Goal: Task Accomplishment & Management: Manage account settings

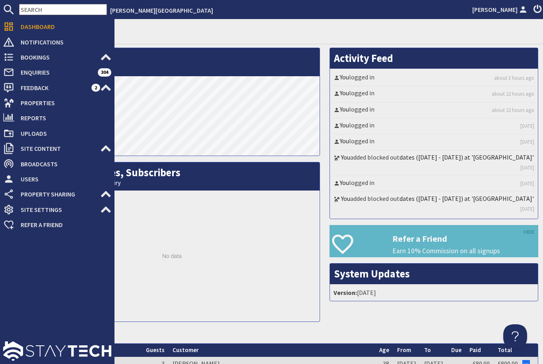
click at [10, 106] on use at bounding box center [9, 102] width 10 height 9
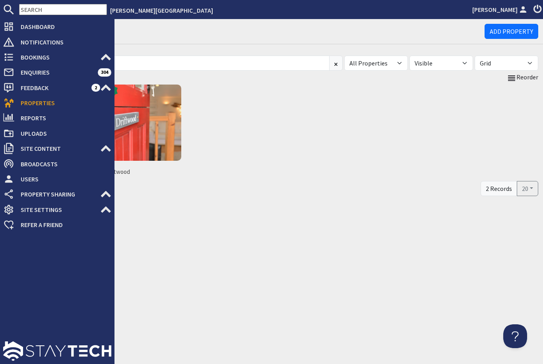
click at [143, 129] on img at bounding box center [143, 123] width 76 height 76
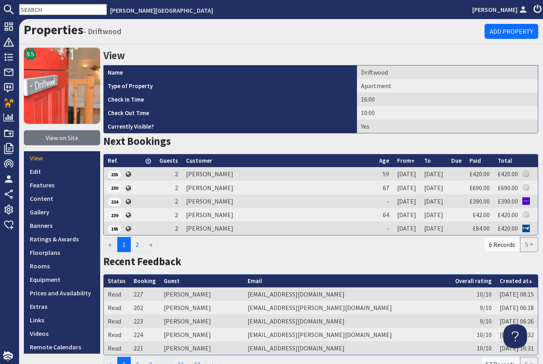
click at [51, 295] on link "Prices and Availability" at bounding box center [62, 293] width 76 height 14
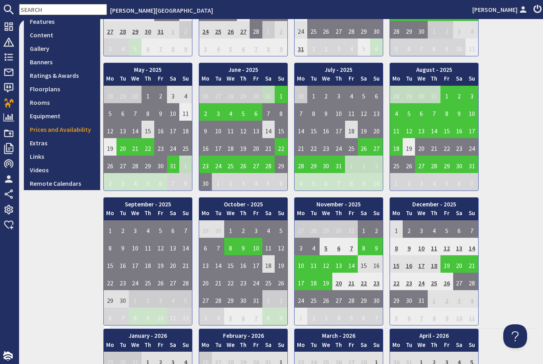
scroll to position [171, 0]
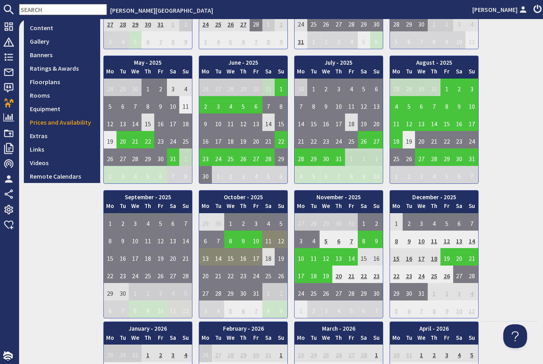
click at [270, 240] on td "11" at bounding box center [268, 239] width 13 height 17
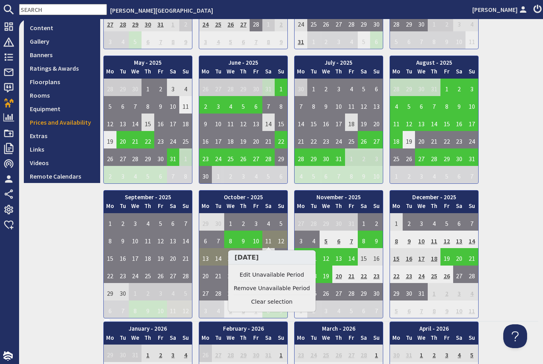
click at [282, 277] on link "Edit Unavailable Period" at bounding box center [272, 275] width 76 height 8
